Goal: Navigation & Orientation: Understand site structure

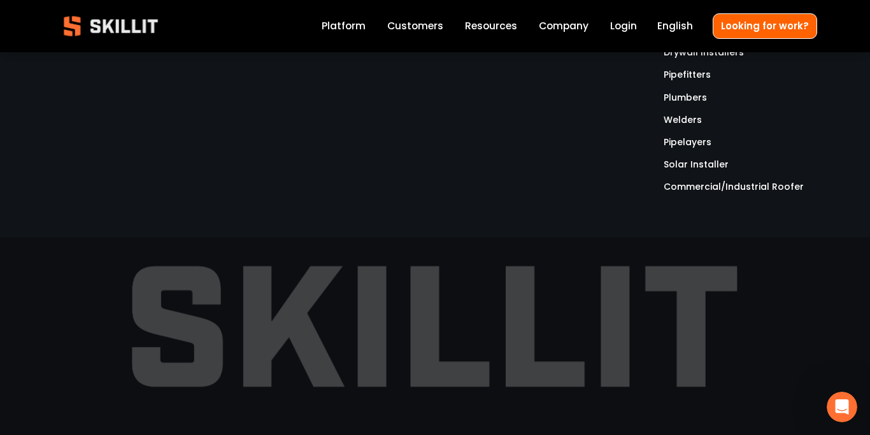
scroll to position [3961, 0]
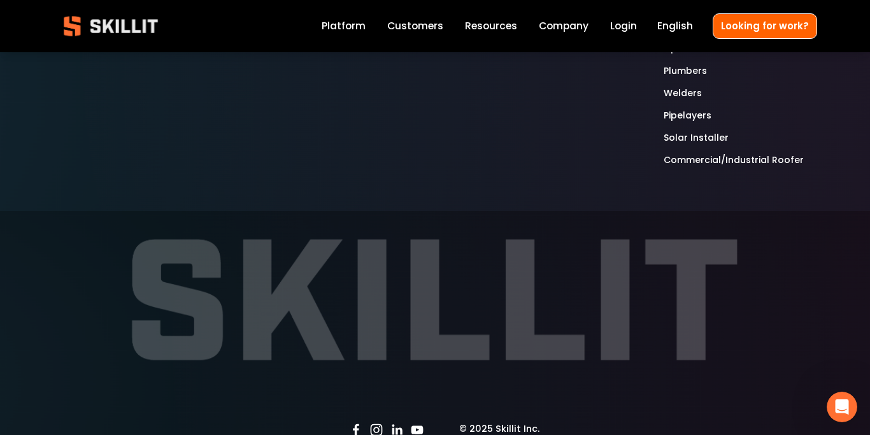
click at [430, 22] on link "Customers" at bounding box center [415, 26] width 56 height 17
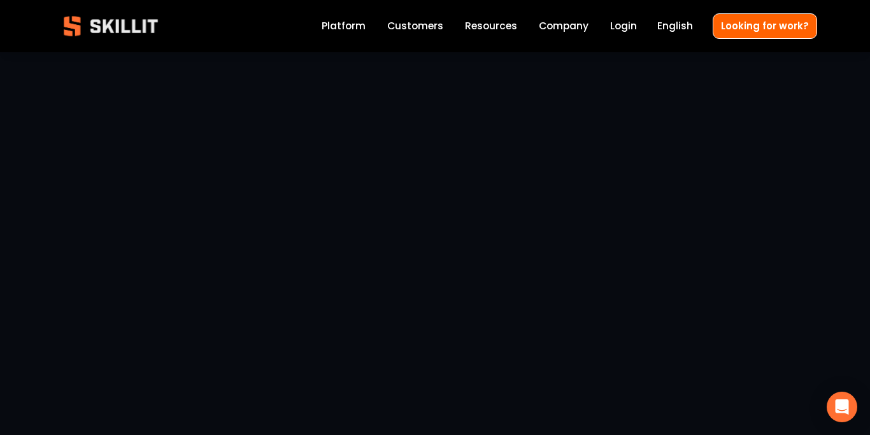
click at [345, 22] on link "Platform" at bounding box center [344, 26] width 44 height 17
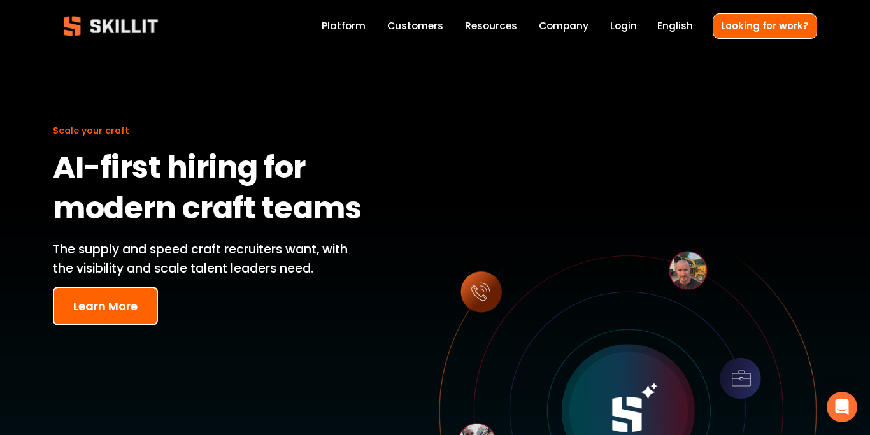
scroll to position [4, 0]
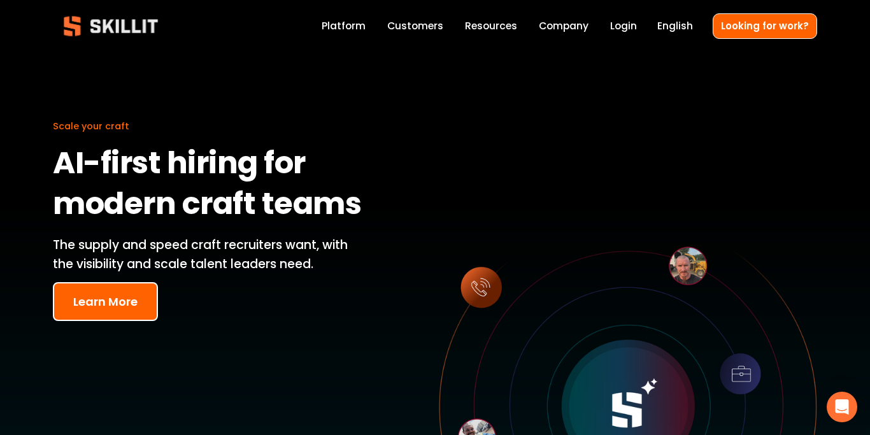
click at [437, 20] on link "Customers" at bounding box center [415, 26] width 56 height 17
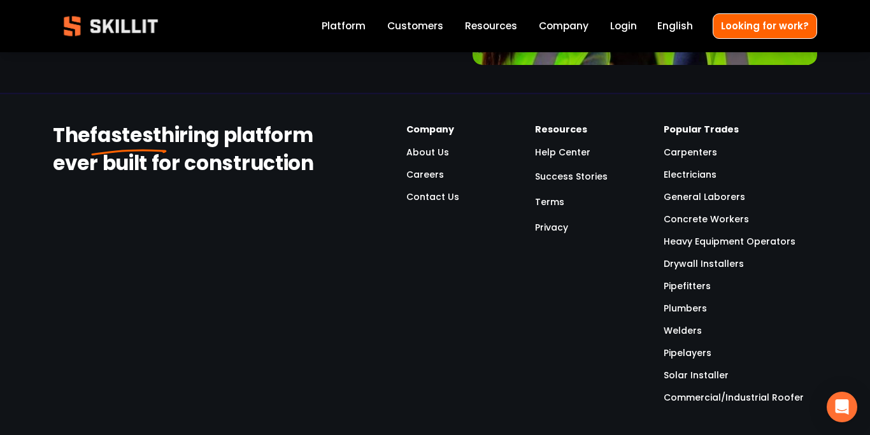
scroll to position [2965, 0]
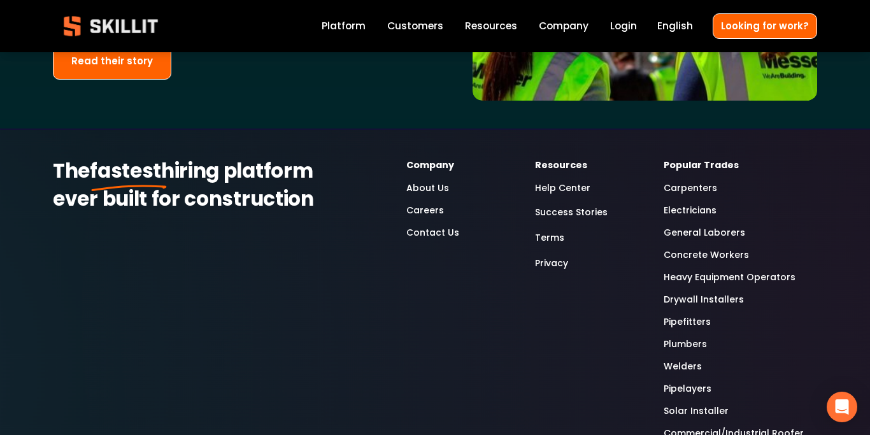
click at [433, 181] on link "About Us" at bounding box center [427, 188] width 43 height 15
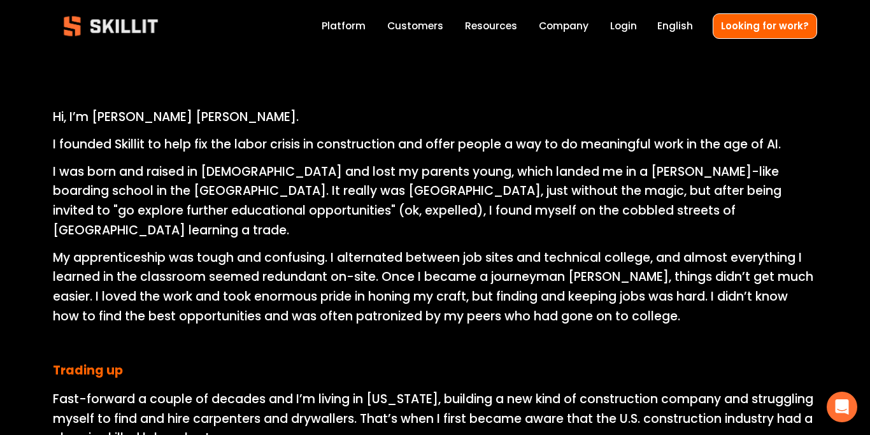
scroll to position [571, 0]
